Goal: Complete application form

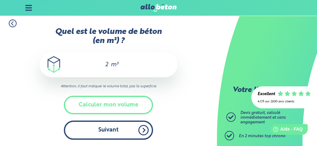
click at [118, 131] on button "Suivant" at bounding box center [108, 129] width 89 height 19
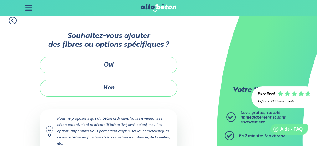
click at [107, 72] on button "Oui" at bounding box center [109, 65] width 138 height 17
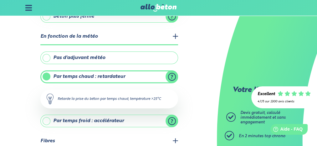
scroll to position [137, 0]
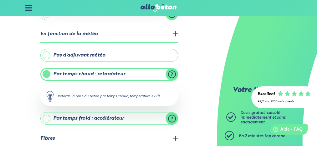
click at [61, 57] on label "Pas d'adjuvant météo" at bounding box center [109, 55] width 138 height 13
click at [0, 0] on input "Pas d'adjuvant météo" at bounding box center [0, 0] width 0 height 0
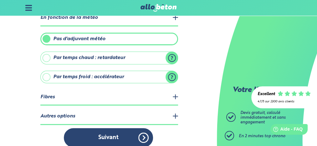
scroll to position [162, 0]
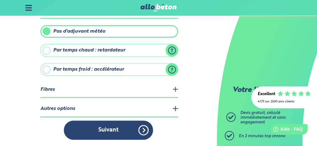
click at [176, 89] on legend "Fibres" at bounding box center [109, 90] width 138 height 16
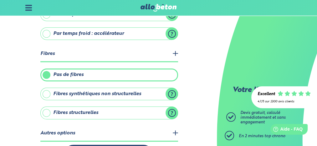
scroll to position [198, 0]
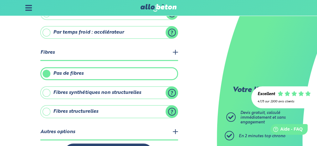
click at [47, 112] on label "Fibres structurelles" at bounding box center [109, 111] width 138 height 13
click at [0, 0] on input "Fibres structurelles" at bounding box center [0, 0] width 0 height 0
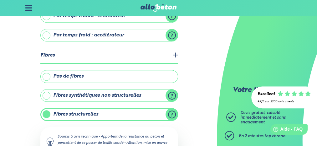
scroll to position [193, 0]
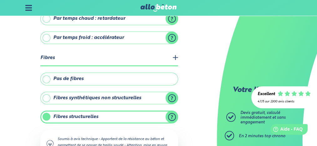
click at [49, 99] on label "Fibres synthétiques non structurelles" at bounding box center [109, 97] width 138 height 13
click at [0, 0] on input "Fibres synthétiques non structurelles" at bounding box center [0, 0] width 0 height 0
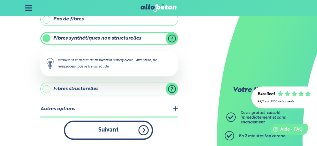
scroll to position [252, 0]
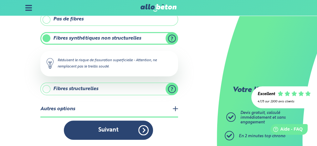
click at [45, 39] on label "Fibres synthétiques non structurelles" at bounding box center [109, 38] width 138 height 13
click at [0, 0] on input "Fibres synthétiques non structurelles" at bounding box center [0, 0] width 0 height 0
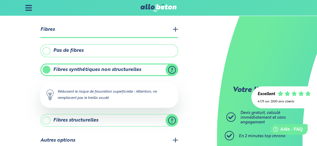
click at [47, 121] on label "Fibres structurelles" at bounding box center [109, 120] width 138 height 13
click at [48, 120] on label "Fibres structurelles" at bounding box center [109, 120] width 138 height 13
click at [87, 68] on label "Fibres synthétiques non structurelles" at bounding box center [109, 69] width 138 height 13
click at [0, 0] on input "Fibres synthétiques non structurelles" at bounding box center [0, 0] width 0 height 0
click at [85, 122] on label "Fibres structurelles" at bounding box center [109, 120] width 138 height 13
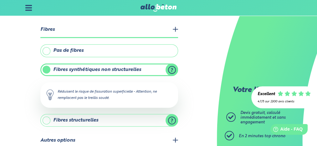
click at [0, 0] on input "Fibres structurelles" at bounding box center [0, 0] width 0 height 0
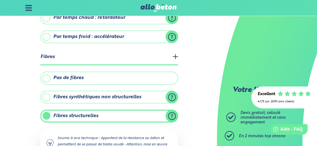
scroll to position [193, 0]
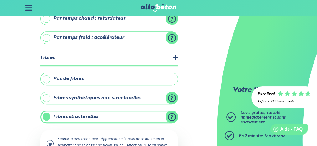
click at [46, 81] on label "Pas de fibres" at bounding box center [109, 78] width 138 height 13
click at [0, 0] on input "Pas de fibres" at bounding box center [0, 0] width 0 height 0
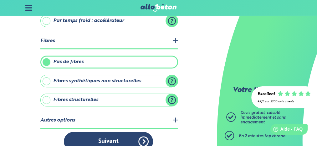
scroll to position [221, 0]
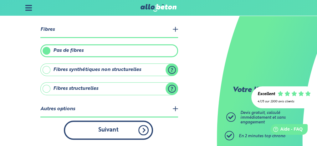
click at [117, 130] on button "Suivant" at bounding box center [108, 129] width 89 height 19
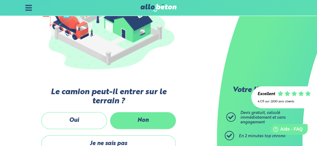
scroll to position [119, 0]
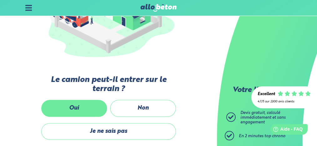
click at [75, 106] on label "Oui" at bounding box center [74, 108] width 66 height 17
click at [0, 0] on input "Oui" at bounding box center [0, 0] width 0 height 0
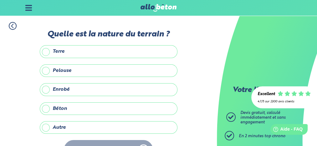
click at [46, 91] on label "Enrobé" at bounding box center [109, 89] width 138 height 13
click at [0, 0] on input "Enrobé" at bounding box center [0, 0] width 0 height 0
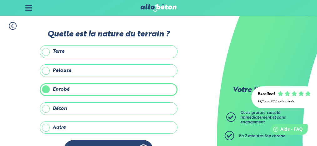
scroll to position [21, 0]
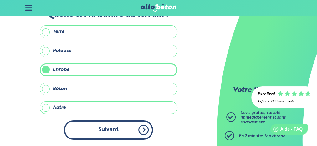
click at [110, 127] on button "Suivant" at bounding box center [108, 129] width 89 height 19
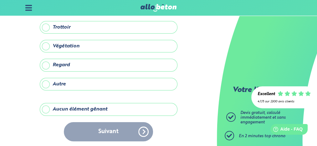
scroll to position [74, 0]
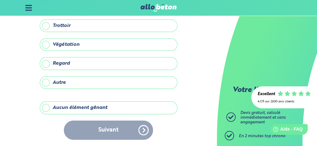
click at [46, 107] on label "Aucun élément gênant" at bounding box center [109, 107] width 138 height 13
click at [0, 0] on input "Aucun élément gênant" at bounding box center [0, 0] width 0 height 0
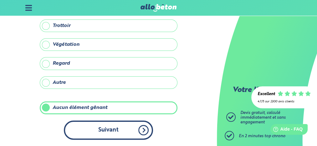
click at [110, 131] on button "Suivant" at bounding box center [108, 129] width 89 height 19
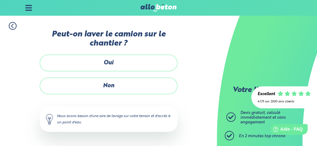
scroll to position [1, 0]
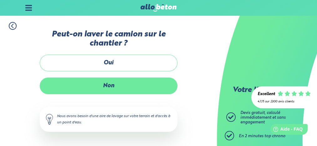
click at [104, 90] on label "Non" at bounding box center [109, 85] width 138 height 17
click at [0, 0] on input "Non" at bounding box center [0, 0] width 0 height 0
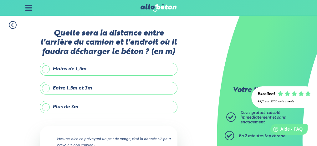
drag, startPoint x: 45, startPoint y: 110, endPoint x: 48, endPoint y: 109, distance: 3.3
click at [47, 110] on label "Plus de 3m" at bounding box center [109, 106] width 138 height 13
click at [44, 110] on label "Plus de 3m" at bounding box center [109, 106] width 138 height 13
click at [0, 0] on input "Plus de 3m" at bounding box center [0, 0] width 0 height 0
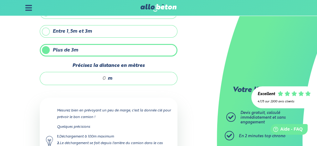
scroll to position [67, 0]
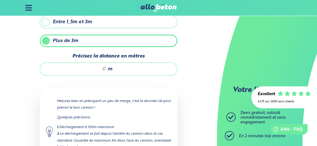
drag, startPoint x: 105, startPoint y: 71, endPoint x: 98, endPoint y: 72, distance: 7.0
click at [98, 72] on input "Précisez la distance en mètres" at bounding box center [76, 69] width 60 height 6
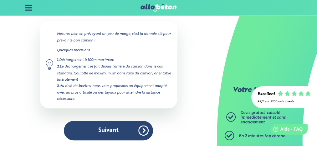
scroll to position [137, 0]
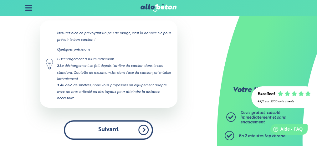
type input "10"
click at [136, 129] on button "Suivant" at bounding box center [108, 129] width 89 height 19
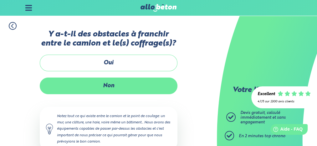
click at [104, 89] on label "Non" at bounding box center [109, 85] width 138 height 17
click at [0, 0] on input "Non" at bounding box center [0, 0] width 0 height 0
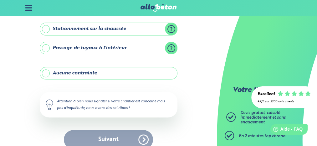
scroll to position [142, 0]
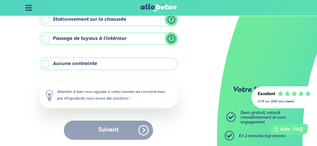
click at [49, 63] on label "Aucune contrainte" at bounding box center [109, 63] width 138 height 13
click at [47, 66] on label "Aucune contrainte" at bounding box center [109, 63] width 138 height 13
click at [0, 0] on input "Aucune contrainte" at bounding box center [0, 0] width 0 height 0
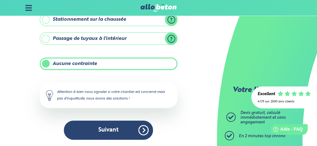
scroll to position [142, 0]
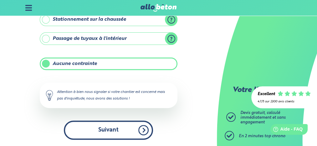
click at [115, 129] on button "Suivant" at bounding box center [108, 129] width 89 height 19
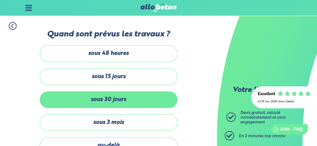
click at [112, 101] on label "sous 30 jours" at bounding box center [109, 99] width 138 height 17
click at [0, 0] on input "sous 30 jours" at bounding box center [0, 0] width 0 height 0
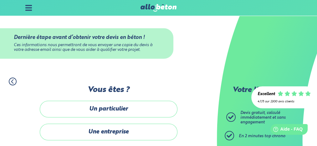
scroll to position [3, 0]
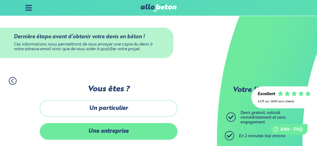
click at [126, 131] on label "Une entreprise" at bounding box center [109, 131] width 138 height 17
click at [0, 0] on input "Une entreprise" at bounding box center [0, 0] width 0 height 0
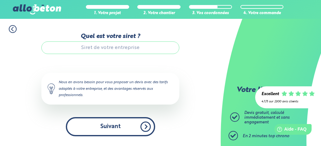
click at [114, 130] on button "Suivant" at bounding box center [110, 126] width 89 height 19
click at [115, 128] on button "Suivant" at bounding box center [110, 126] width 89 height 19
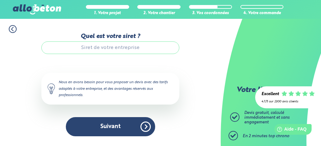
click at [114, 46] on input "Quel est votre siret ?" at bounding box center [110, 47] width 138 height 13
click at [110, 63] on div "Quel est votre siret ? 44894337300010 Le N° de SIRET saisi n’est pas reconnu, v…" at bounding box center [110, 84] width 138 height 103
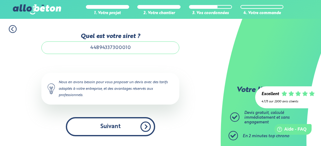
click at [109, 128] on button "Suivant" at bounding box center [110, 126] width 89 height 19
click at [109, 126] on button "Suivant" at bounding box center [110, 126] width 89 height 19
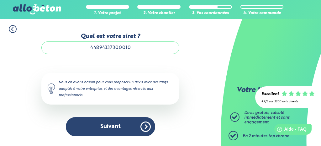
click at [149, 48] on input "44894337300010" at bounding box center [110, 47] width 138 height 13
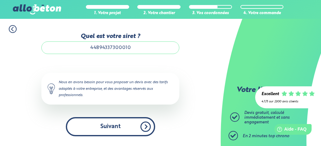
click at [144, 126] on button "Suivant" at bounding box center [110, 126] width 89 height 19
drag, startPoint x: 144, startPoint y: 126, endPoint x: 122, endPoint y: 100, distance: 33.8
click at [144, 126] on button "Suivant" at bounding box center [110, 126] width 89 height 19
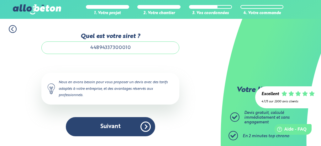
click at [118, 92] on div "Nous en avons besoin pour vous proposer un devis avec des tarifs adaptés à votr…" at bounding box center [110, 88] width 138 height 31
click at [12, 29] on icon at bounding box center [13, 29] width 2 height 4
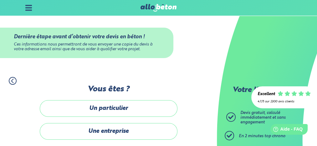
scroll to position [3, 0]
click at [113, 131] on label "Une entreprise" at bounding box center [109, 131] width 138 height 17
click at [0, 0] on input "Une entreprise" at bounding box center [0, 0] width 0 height 0
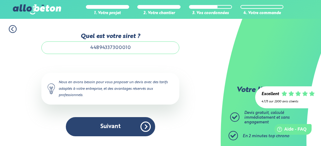
click at [142, 50] on input "44894337300010" at bounding box center [110, 47] width 138 height 13
click at [131, 49] on input "44894337300010" at bounding box center [110, 47] width 138 height 13
click at [95, 87] on div "Nous en avons besoin pour vous proposer un devis avec des tarifs adaptés à votr…" at bounding box center [110, 88] width 138 height 31
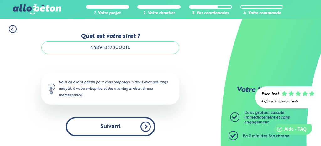
click at [101, 131] on button "Suivant" at bounding box center [110, 126] width 89 height 19
click at [101, 130] on button "Suivant" at bounding box center [110, 126] width 89 height 19
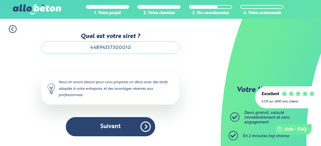
drag, startPoint x: 97, startPoint y: 102, endPoint x: 95, endPoint y: 99, distance: 3.5
click at [97, 102] on div "Nous en avons besoin pour vous proposer un devis avec des tarifs adaptés à votr…" at bounding box center [110, 88] width 138 height 31
click at [12, 29] on icon at bounding box center [13, 29] width 2 height 4
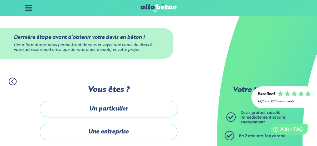
scroll to position [3, 0]
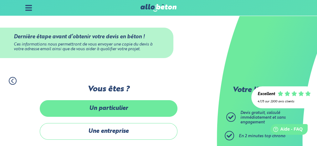
click at [115, 109] on label "Un particulier" at bounding box center [109, 108] width 138 height 17
click at [0, 0] on input "Un particulier" at bounding box center [0, 0] width 0 height 0
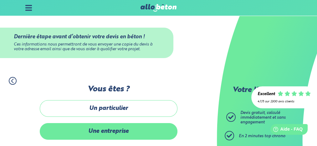
click at [85, 132] on label "Une entreprise" at bounding box center [109, 131] width 138 height 17
click at [0, 0] on input "Une entreprise" at bounding box center [0, 0] width 0 height 0
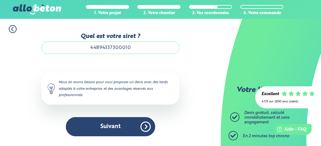
drag, startPoint x: 143, startPoint y: 47, endPoint x: 79, endPoint y: 47, distance: 64.5
click at [79, 47] on input "44894337300010" at bounding box center [110, 47] width 138 height 13
type input "44894337300010"
click at [0, 0] on button "Je consulte mon devis" at bounding box center [0, 0] width 0 height 0
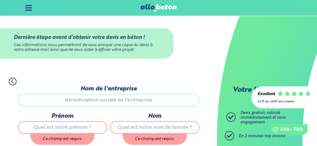
click at [86, 102] on input "Nom de l'entreprise" at bounding box center [109, 100] width 182 height 13
click at [98, 104] on input "Nom de l'entreprise" at bounding box center [109, 100] width 182 height 13
click at [83, 102] on input "Nom de l'entreprise" at bounding box center [109, 100] width 182 height 13
click at [84, 102] on input "Nom de l'entreprise" at bounding box center [109, 100] width 182 height 13
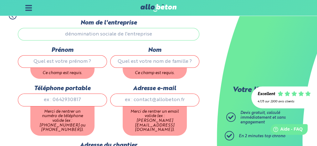
scroll to position [66, 0]
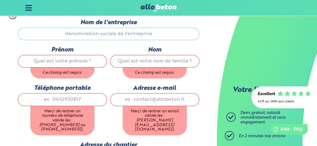
click at [78, 64] on input "Prénom" at bounding box center [62, 61] width 89 height 13
type input "[PERSON_NAME]"
click at [133, 63] on input "Nom" at bounding box center [154, 61] width 89 height 13
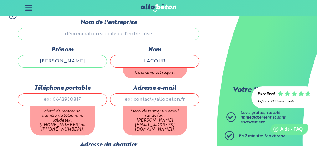
type input "LACOUR"
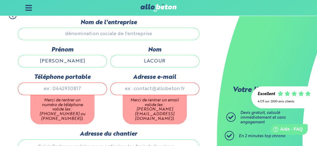
click at [51, 95] on input "Téléphone portable" at bounding box center [62, 88] width 89 height 13
type input "0685522784"
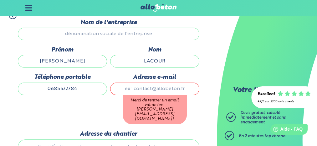
click at [154, 95] on input "Adresse e-mail" at bounding box center [154, 88] width 89 height 13
type input "[PERSON_NAME][EMAIL_ADDRESS][DOMAIN_NAME]"
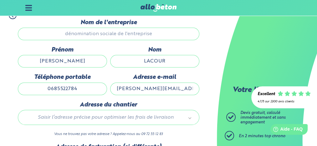
click at [118, 36] on input "Nom de l'entreprise" at bounding box center [109, 34] width 182 height 13
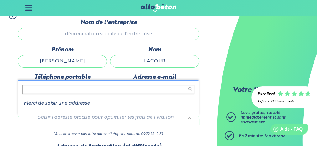
click at [101, 125] on body "09 72 55 12 83 Conseils et Appel Gratuits nos produits le béton prêt à l'emploi…" at bounding box center [158, 88] width 317 height 309
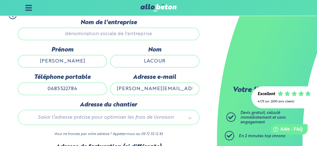
click at [101, 125] on body "09 72 55 12 83 Conseils et Appel Gratuits nos produits le béton prêt à l'emploi…" at bounding box center [158, 88] width 317 height 309
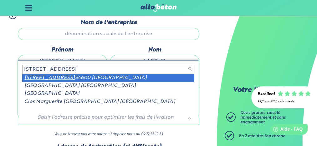
type input "15 rue des fourchons"
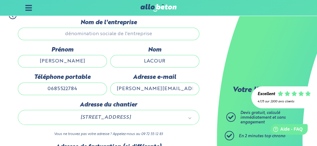
click at [109, 36] on input "Nom de l'entreprise" at bounding box center [109, 34] width 182 height 13
drag, startPoint x: 156, startPoint y: 38, endPoint x: 54, endPoint y: 38, distance: 101.4
click at [54, 38] on input "Nom de l'entreprise" at bounding box center [109, 34] width 182 height 13
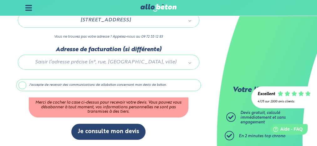
scroll to position [168, 0]
click at [24, 85] on label "J'accepte de recevoir des communications de allobéton concernant mon devis de b…" at bounding box center [108, 85] width 185 height 12
click at [0, 0] on input "J'accepte de recevoir des communications de allobéton concernant mon devis de b…" at bounding box center [0, 0] width 0 height 0
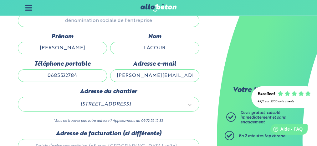
scroll to position [10, 0]
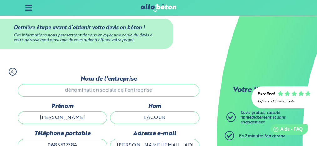
click at [76, 91] on input "Nom de l'entreprise" at bounding box center [109, 90] width 182 height 13
click at [43, 93] on input "Nom de l'entreprise" at bounding box center [109, 90] width 182 height 13
click at [140, 92] on input "Nom de l'entreprise" at bounding box center [109, 90] width 182 height 13
click at [148, 93] on input "Nom de l'entreprise" at bounding box center [109, 90] width 182 height 13
click at [113, 96] on input "Nom de l'entreprise" at bounding box center [109, 90] width 182 height 13
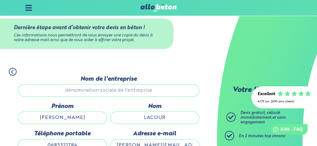
click at [113, 96] on input "Nom de l'entreprise" at bounding box center [109, 90] width 182 height 13
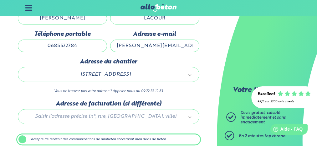
scroll to position [142, 0]
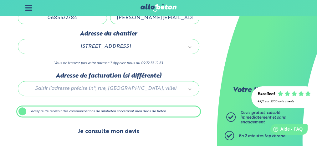
click at [112, 132] on button "Je consulte mon devis" at bounding box center [108, 131] width 74 height 16
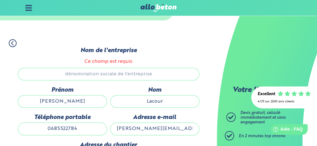
scroll to position [132, 0]
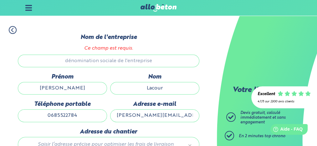
click at [106, 65] on input "Nom de l'entreprise" at bounding box center [109, 60] width 182 height 13
click at [130, 67] on input "Nom de l'entreprise" at bounding box center [109, 60] width 182 height 13
click at [138, 65] on input "Nom de l'entreprise" at bounding box center [109, 60] width 182 height 13
click at [139, 64] on input "Nom de l'entreprise" at bounding box center [109, 60] width 182 height 13
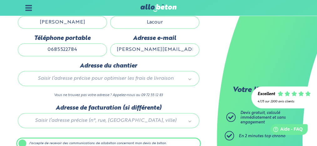
scroll to position [198, 0]
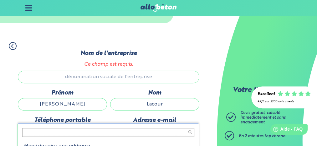
scroll to position [132, 0]
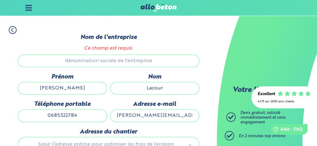
click at [96, 60] on input "Nom de l'entreprise" at bounding box center [109, 60] width 182 height 13
click at [95, 61] on input "Nom de l'entreprise" at bounding box center [109, 60] width 182 height 13
drag, startPoint x: 75, startPoint y: 93, endPoint x: 43, endPoint y: 92, distance: 32.6
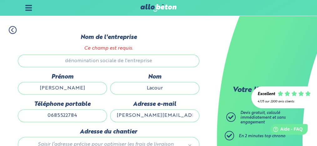
click at [43, 92] on input "[PERSON_NAME]" at bounding box center [62, 88] width 89 height 13
click at [63, 66] on input "Nom de l'entreprise" at bounding box center [109, 60] width 182 height 13
click at [64, 66] on input "Nom de l'entreprise" at bounding box center [109, 60] width 182 height 13
click at [64, 64] on input "Nom de l'entreprise" at bounding box center [109, 60] width 182 height 13
click at [137, 64] on input "Nom de l'entreprise" at bounding box center [109, 60] width 182 height 13
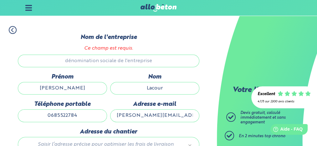
click at [137, 63] on input "Nom de l'entreprise" at bounding box center [109, 60] width 182 height 13
drag, startPoint x: 159, startPoint y: 64, endPoint x: 0, endPoint y: 61, distance: 159.4
click at [18, 61] on input "Nom de l'entreprise" at bounding box center [109, 60] width 182 height 13
drag, startPoint x: 64, startPoint y: 64, endPoint x: 186, endPoint y: 67, distance: 122.4
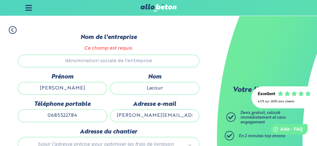
click at [188, 66] on input "Nom de l'entreprise" at bounding box center [109, 60] width 182 height 13
click at [171, 67] on input "Nom de l'entreprise" at bounding box center [109, 60] width 182 height 13
click at [170, 67] on input "Nom de l'entreprise" at bounding box center [109, 60] width 182 height 13
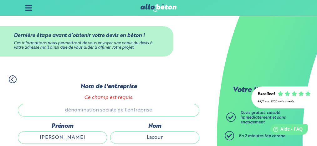
scroll to position [33, 0]
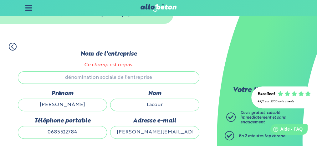
scroll to position [132, 0]
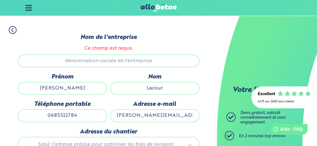
click at [113, 67] on input "Nom de l'entreprise" at bounding box center [109, 60] width 182 height 13
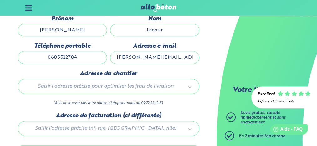
scroll to position [198, 0]
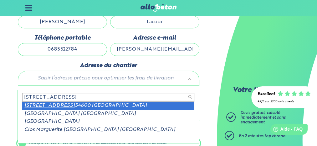
type input "[STREET_ADDRESS]"
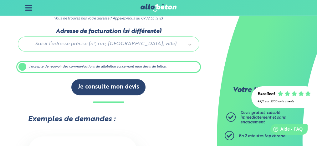
scroll to position [264, 0]
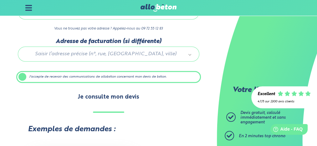
click at [95, 103] on button "Je consulte mon devis" at bounding box center [108, 97] width 74 height 16
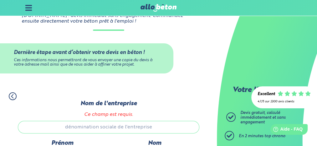
scroll to position [99, 0]
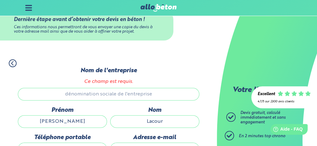
click at [106, 34] on div "Ces informations nous permettront de vous envoyer une copie du devis à votre ad…" at bounding box center [87, 29] width 146 height 9
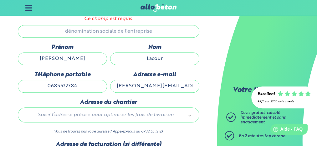
scroll to position [165, 0]
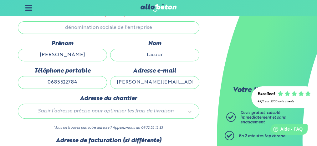
click at [95, 32] on input "Nom de l'entreprise" at bounding box center [109, 27] width 182 height 13
drag, startPoint x: 150, startPoint y: 31, endPoint x: 57, endPoint y: 32, distance: 92.4
click at [57, 32] on input "Nom de l'entreprise" at bounding box center [109, 27] width 182 height 13
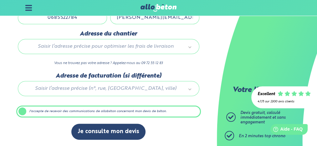
scroll to position [198, 0]
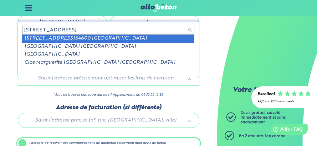
type input "15 rue des fourchons"
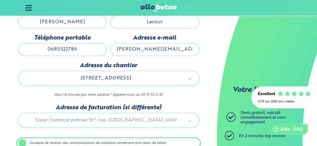
click at [112, 98] on p "Vous ne trouvez pas votre adresse ? Appelez-nous au 09 72 55 12 83" at bounding box center [109, 95] width 182 height 6
click at [134, 98] on p "Vous ne trouvez pas votre adresse ? Appelez-nous au 09 72 55 12 83" at bounding box center [109, 95] width 182 height 6
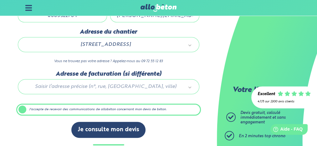
scroll to position [264, 0]
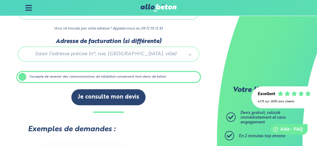
click at [100, 61] on div at bounding box center [108, 53] width 185 height 30
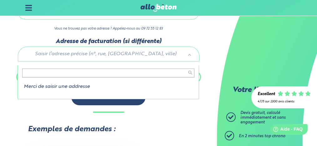
click at [65, 87] on li "Merci de saisir une addresse" at bounding box center [108, 87] width 172 height 6
click at [59, 74] on input "text" at bounding box center [108, 72] width 172 height 9
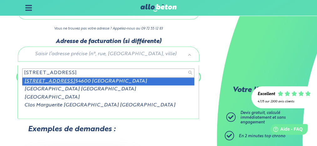
type input "15 rue des fourchons"
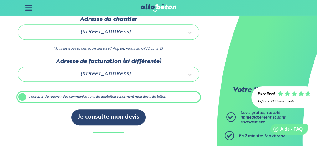
scroll to position [132, 0]
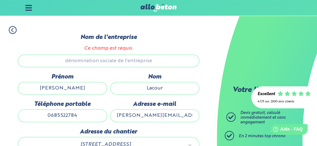
click at [88, 66] on input "Nom de l'entreprise" at bounding box center [109, 60] width 182 height 13
click at [102, 47] on div "Ce champ est requis." at bounding box center [109, 48] width 182 height 12
click at [101, 41] on label "Nom de l'entreprise" at bounding box center [109, 37] width 182 height 7
click at [101, 54] on input "Nom de l'entreprise" at bounding box center [109, 60] width 182 height 13
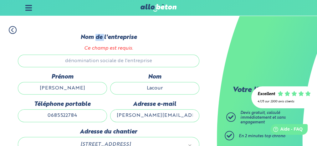
drag, startPoint x: 101, startPoint y: 42, endPoint x: 96, endPoint y: 55, distance: 14.1
click at [100, 41] on label "Nom de l'entreprise" at bounding box center [109, 37] width 182 height 7
drag, startPoint x: 87, startPoint y: 53, endPoint x: 86, endPoint y: 58, distance: 4.8
click at [86, 58] on div "Nom de l'entreprise Ce champ est requis." at bounding box center [108, 53] width 185 height 39
click at [82, 64] on input "Nom de l'entreprise" at bounding box center [109, 60] width 182 height 13
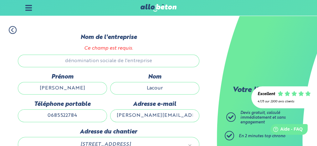
click at [71, 64] on input "Nom de l'entreprise" at bounding box center [109, 60] width 182 height 13
click at [91, 63] on input "Nom de l'entreprise" at bounding box center [109, 60] width 182 height 13
click at [25, 62] on input "Nom de l'entreprise" at bounding box center [109, 60] width 182 height 13
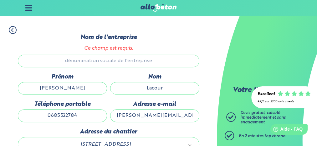
click at [13, 33] on icon at bounding box center [13, 30] width 8 height 8
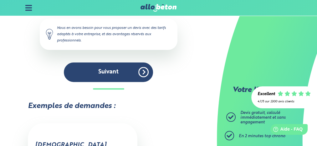
click at [14, 33] on div "1. Votre projet 2. Votre chantier 3. Vos coordonnées 4. Votre commande Quel est…" at bounding box center [108, 26] width 217 height 123
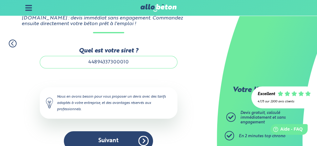
scroll to position [66, 0]
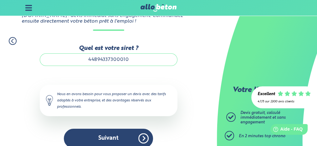
click at [133, 65] on input "44894337300010" at bounding box center [109, 59] width 138 height 13
click at [96, 64] on input "44894337300010" at bounding box center [109, 59] width 138 height 13
click at [105, 64] on input "44894337300010" at bounding box center [109, 59] width 138 height 13
click at [113, 64] on input "44894337300010" at bounding box center [109, 59] width 138 height 13
click at [121, 64] on input "44894337300010" at bounding box center [109, 59] width 138 height 13
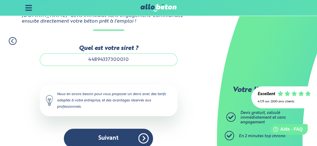
click at [125, 64] on input "44894337300010" at bounding box center [109, 59] width 138 height 13
click at [131, 64] on input "44894337300010" at bounding box center [109, 59] width 138 height 13
click at [112, 79] on div "Quel est votre siret ? 44894337300010 Le N° de SIRET saisi n’est pas reconnu, v…" at bounding box center [109, 96] width 138 height 103
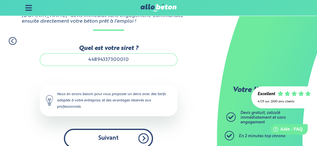
click at [113, 141] on button "Suivant" at bounding box center [108, 137] width 89 height 19
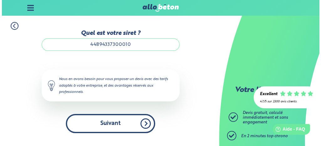
scroll to position [0, 0]
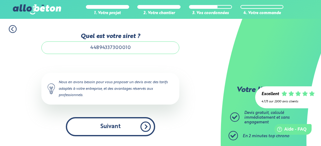
click at [116, 127] on button "Suivant" at bounding box center [110, 126] width 89 height 19
click at [148, 127] on button "Suivant" at bounding box center [110, 126] width 89 height 19
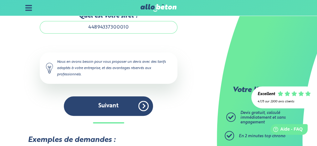
scroll to position [132, 0]
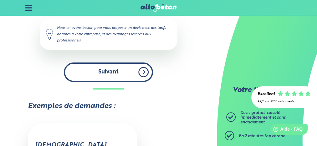
click at [124, 75] on button "Suivant" at bounding box center [108, 71] width 89 height 19
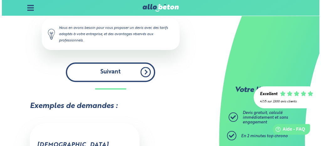
scroll to position [0, 0]
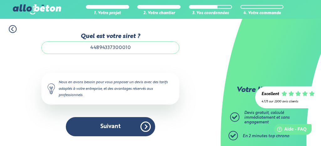
click at [99, 49] on input "44894337300010" at bounding box center [110, 47] width 138 height 13
drag, startPoint x: 130, startPoint y: 49, endPoint x: 78, endPoint y: 50, distance: 52.3
click at [78, 50] on input "44894337300010" at bounding box center [110, 47] width 138 height 13
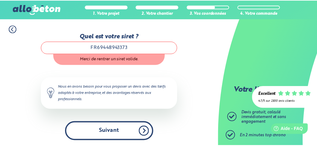
scroll to position [2, 0]
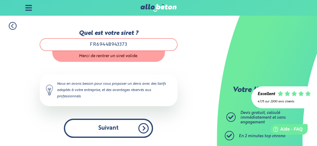
click at [106, 126] on button "Suivant" at bounding box center [108, 127] width 89 height 19
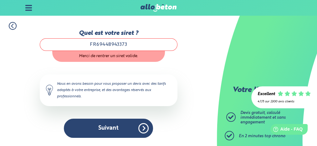
click at [131, 46] on input "FR69448943373" at bounding box center [109, 44] width 138 height 13
drag, startPoint x: 131, startPoint y: 46, endPoint x: 81, endPoint y: 44, distance: 50.7
click at [81, 44] on input "FR69448943373" at bounding box center [109, 44] width 138 height 13
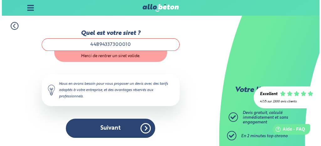
scroll to position [0, 0]
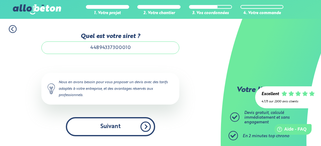
click at [113, 125] on button "Suivant" at bounding box center [110, 126] width 89 height 19
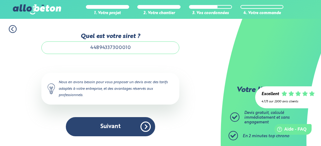
click at [148, 49] on input "44894337300010" at bounding box center [110, 47] width 138 height 13
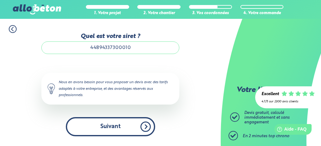
click at [145, 127] on button "Suivant" at bounding box center [110, 126] width 89 height 19
click at [85, 125] on button "Suivant" at bounding box center [110, 126] width 89 height 19
click at [146, 127] on button "Suivant" at bounding box center [110, 126] width 89 height 19
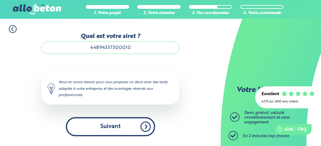
click at [130, 128] on button "Suivant" at bounding box center [110, 126] width 89 height 19
click at [129, 128] on button "Suivant" at bounding box center [110, 126] width 89 height 19
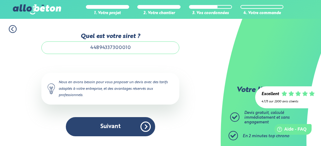
click at [139, 48] on input "44894337300010" at bounding box center [110, 47] width 138 height 13
click at [131, 49] on input "44894337300010" at bounding box center [110, 47] width 138 height 13
drag, startPoint x: 131, startPoint y: 49, endPoint x: 83, endPoint y: 51, distance: 48.3
click at [83, 51] on input "44894337300010" at bounding box center [110, 47] width 138 height 13
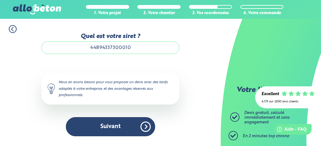
click at [116, 49] on input "44894337300010" at bounding box center [110, 47] width 138 height 13
drag, startPoint x: 116, startPoint y: 49, endPoint x: 136, endPoint y: 49, distance: 20.0
click at [136, 49] on input "44894337300010" at bounding box center [110, 47] width 138 height 13
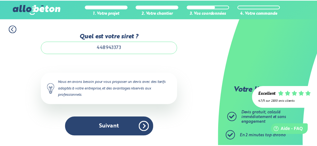
scroll to position [2, 0]
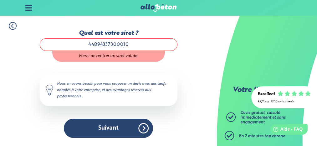
type input "44894337300010"
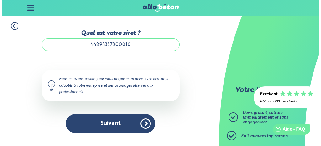
scroll to position [0, 0]
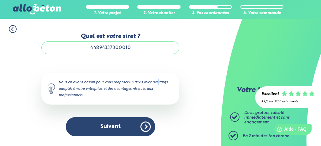
click at [130, 71] on div "Quel est votre siret ? 44894337300010 Le N° de SIRET saisi n’est pas reconnu, v…" at bounding box center [110, 84] width 138 height 103
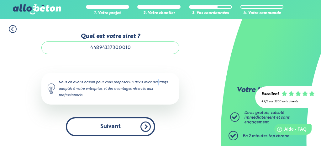
click at [124, 129] on button "Suivant" at bounding box center [110, 126] width 89 height 19
